Goal: Information Seeking & Learning: Find specific fact

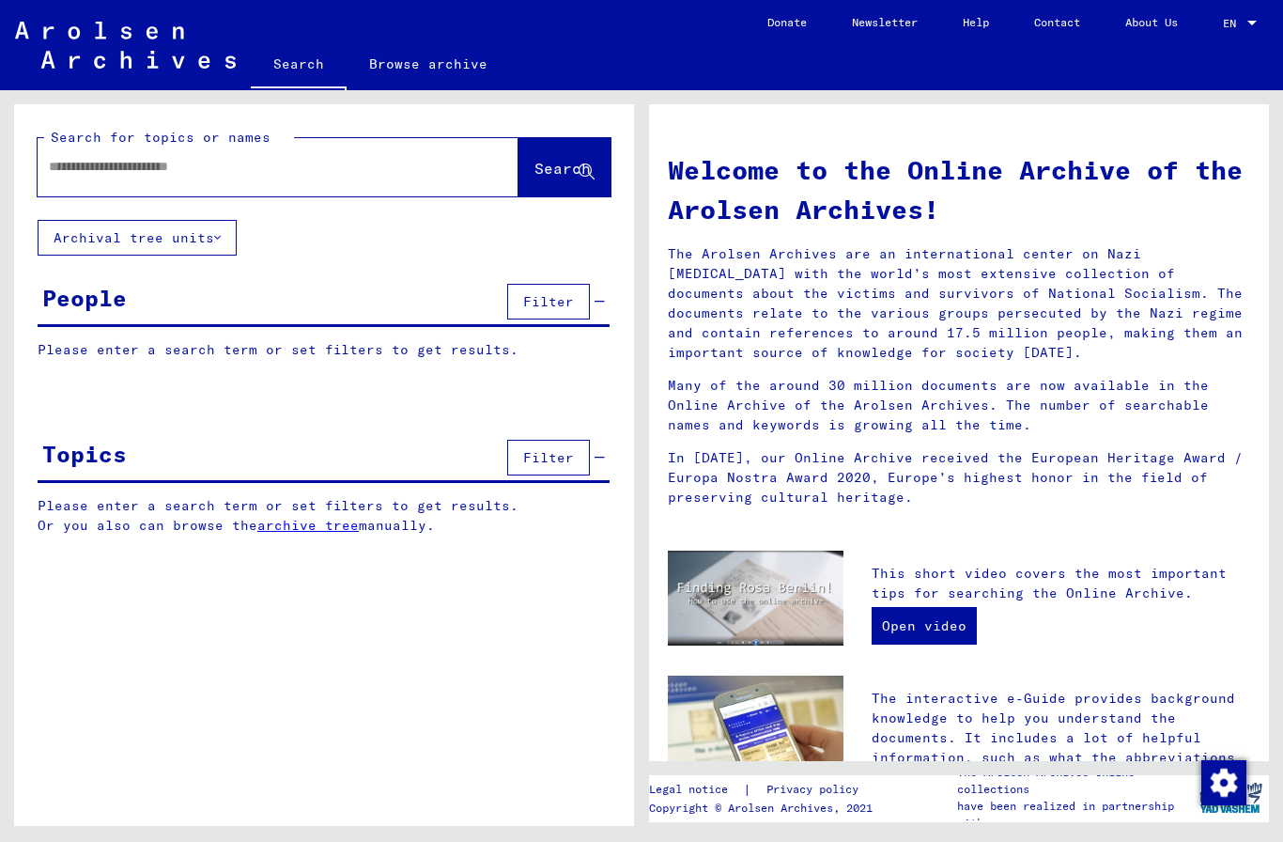
click at [118, 248] on button "Archival tree units" at bounding box center [137, 238] width 199 height 36
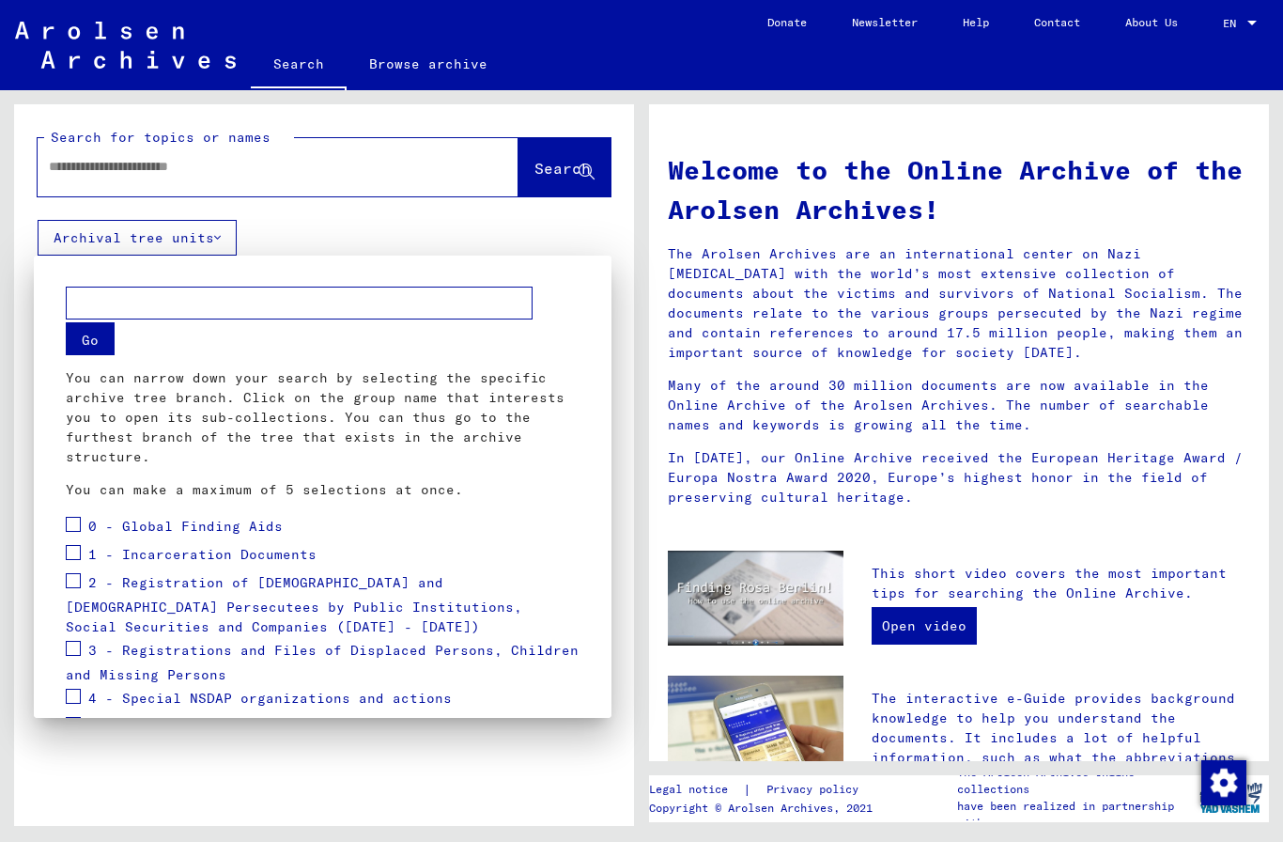
click at [70, 531] on span at bounding box center [73, 524] width 15 height 15
click at [72, 554] on span at bounding box center [73, 552] width 15 height 15
click at [79, 582] on span at bounding box center [73, 580] width 15 height 15
click at [67, 658] on mat-checkbox at bounding box center [73, 651] width 15 height 28
click at [70, 635] on span "2 - Registration of [DEMOGRAPHIC_DATA] and [DEMOGRAPHIC_DATA] Persecutees by Pu…" at bounding box center [294, 605] width 457 height 62
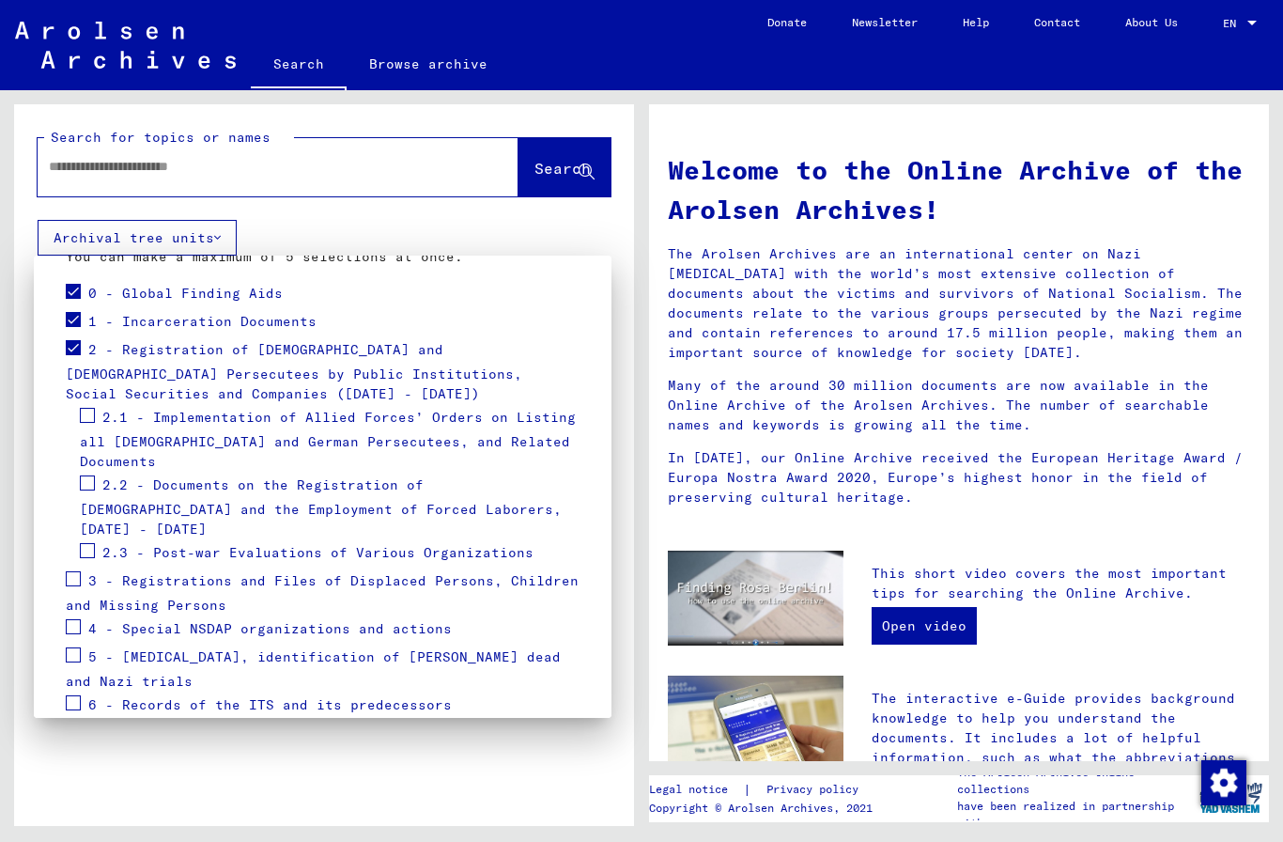
scroll to position [234, 0]
click at [72, 570] on span at bounding box center [73, 577] width 15 height 15
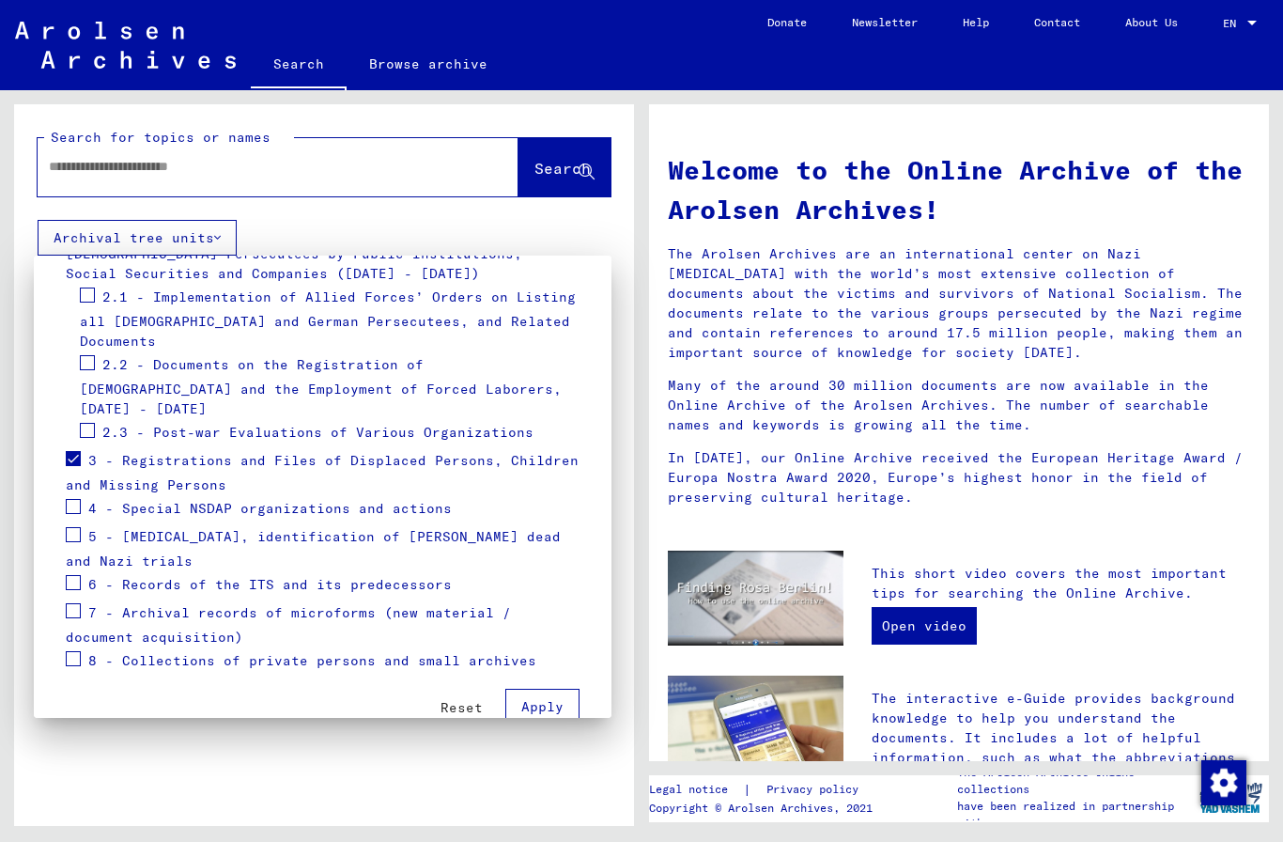
scroll to position [352, 0]
click at [77, 604] on span at bounding box center [73, 611] width 15 height 15
click at [553, 690] on button "Apply" at bounding box center [542, 708] width 74 height 36
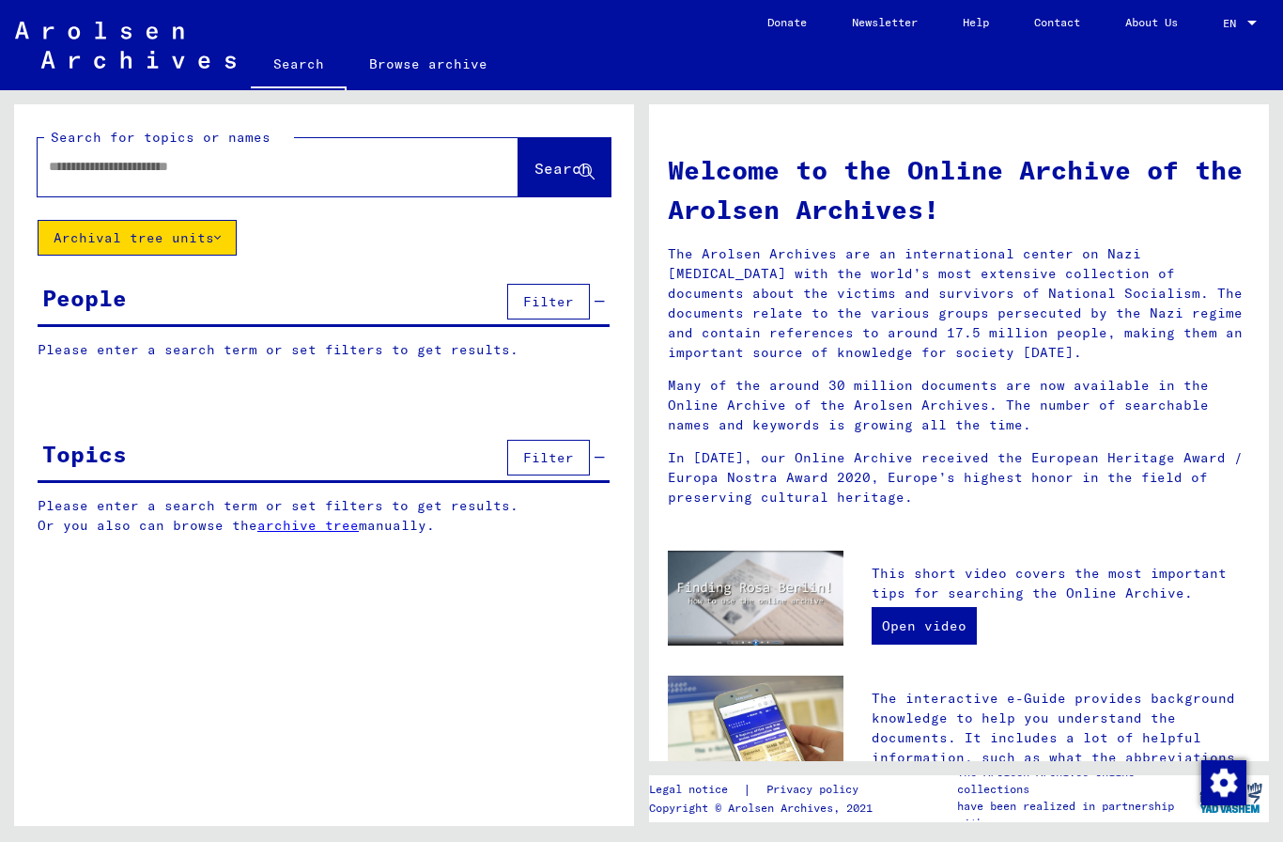
click at [56, 162] on input "text" at bounding box center [255, 167] width 413 height 20
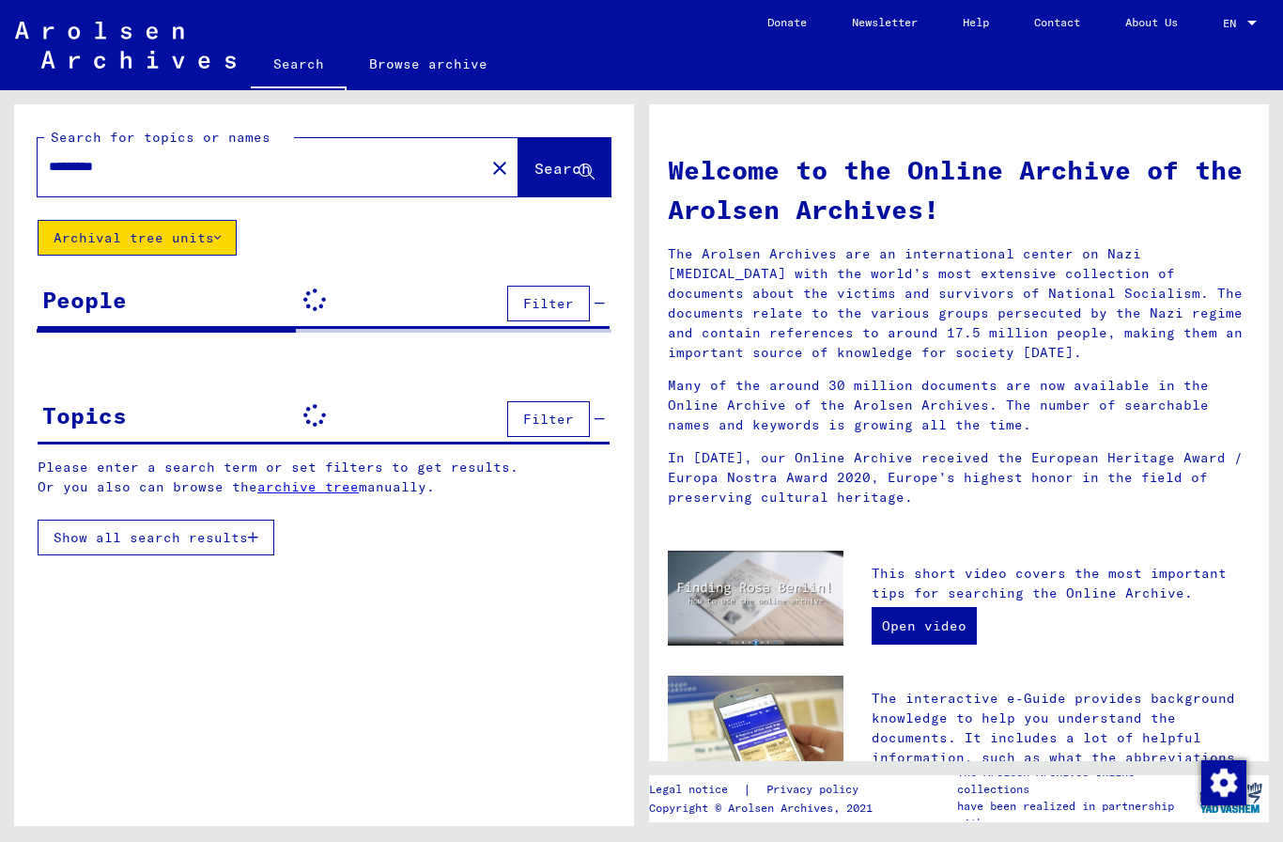
type input "*********"
click at [569, 169] on span "Search" at bounding box center [563, 168] width 56 height 19
